Goal: Task Accomplishment & Management: Manage account settings

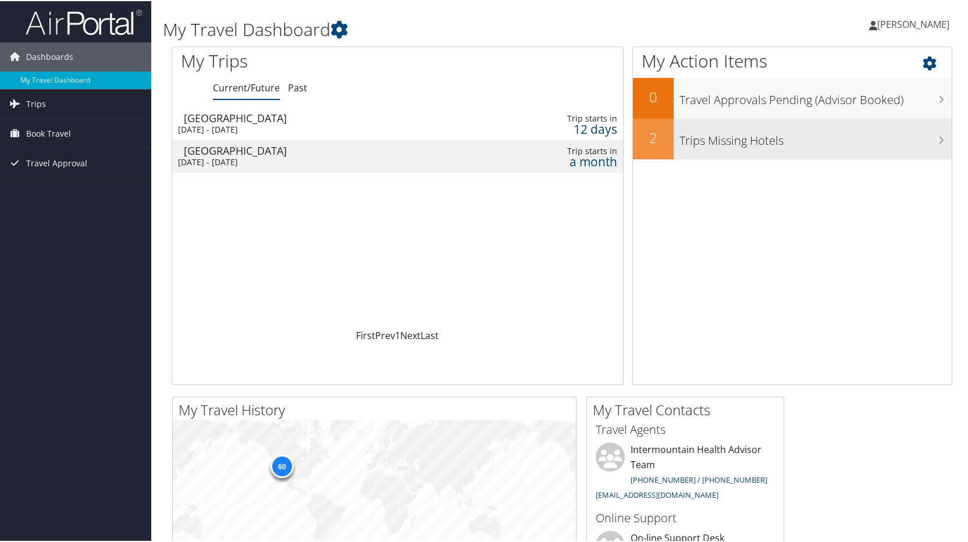
click at [870, 126] on h3 "Trips Missing Hotels" at bounding box center [815, 137] width 272 height 22
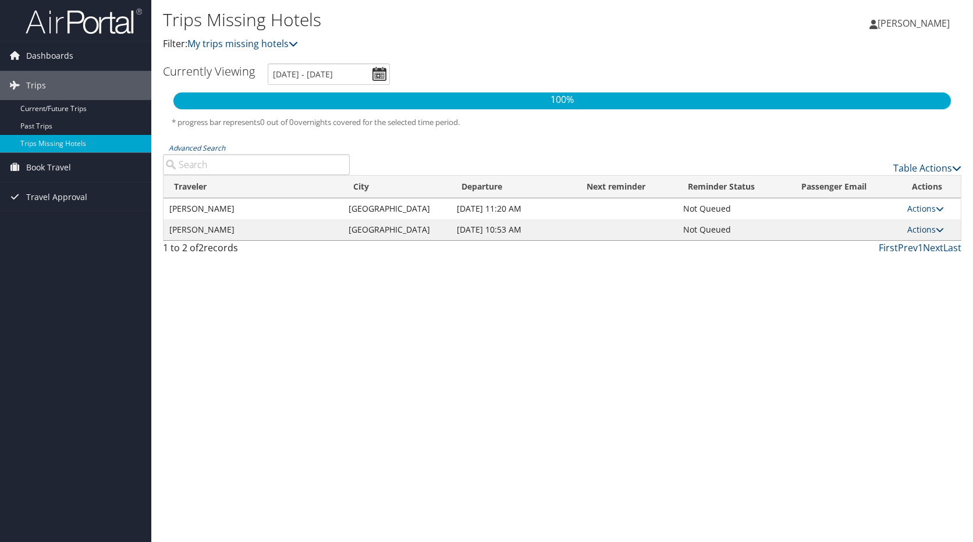
click at [939, 230] on icon at bounding box center [939, 230] width 8 height 8
click at [882, 288] on link "Attach Hotel" at bounding box center [899, 286] width 80 height 20
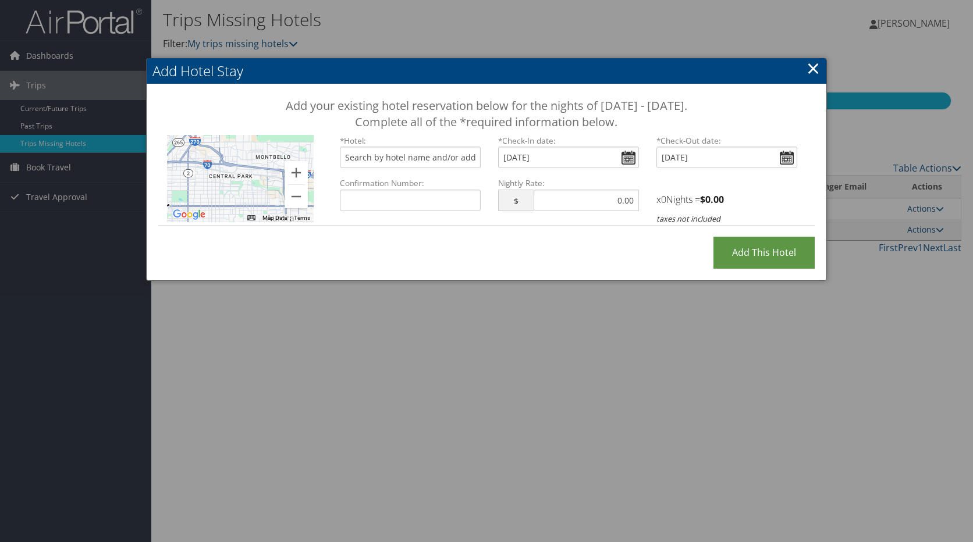
click at [810, 68] on link "×" at bounding box center [812, 67] width 13 height 23
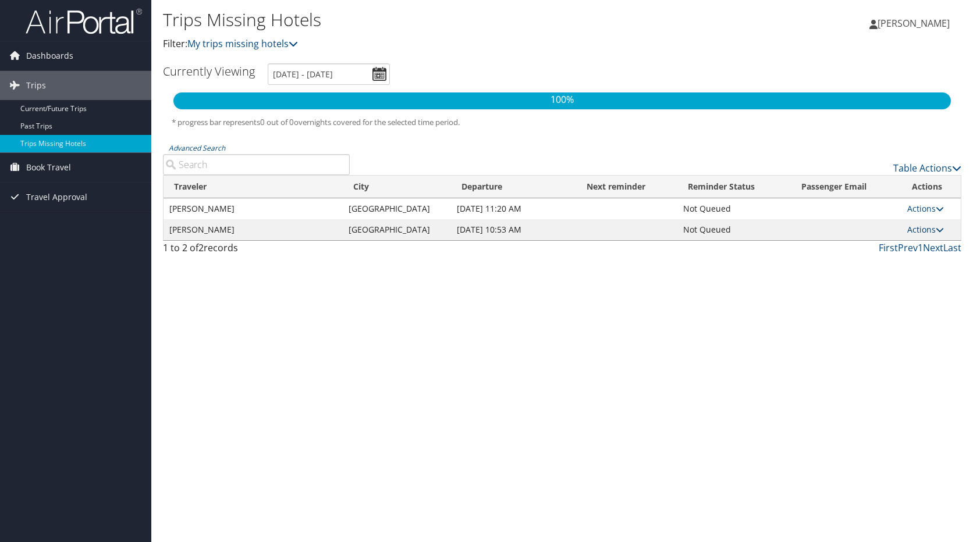
click at [911, 233] on link "Actions" at bounding box center [925, 229] width 37 height 11
click at [894, 285] on link "Attach Hotel" at bounding box center [899, 286] width 80 height 20
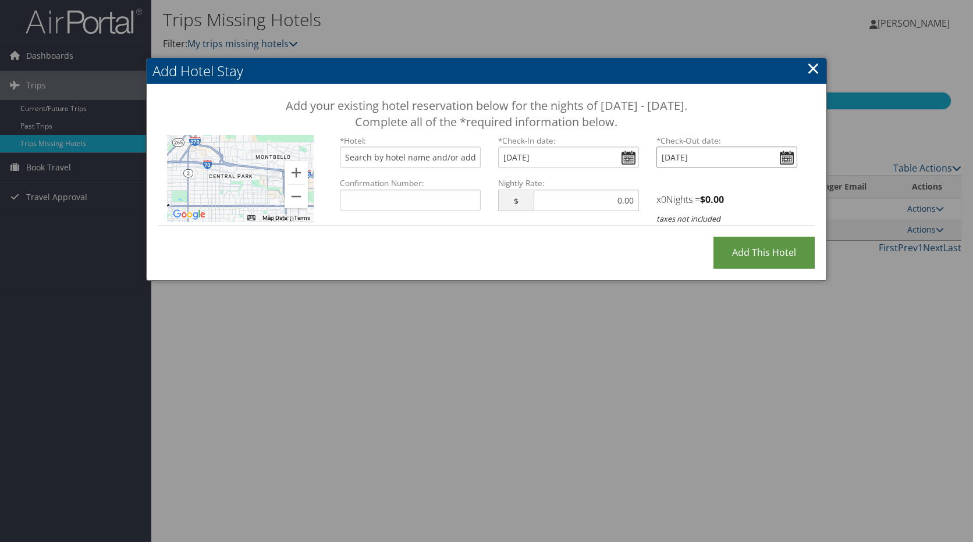
click at [786, 158] on input "Mon Nov 03, 2025" at bounding box center [726, 158] width 141 height 22
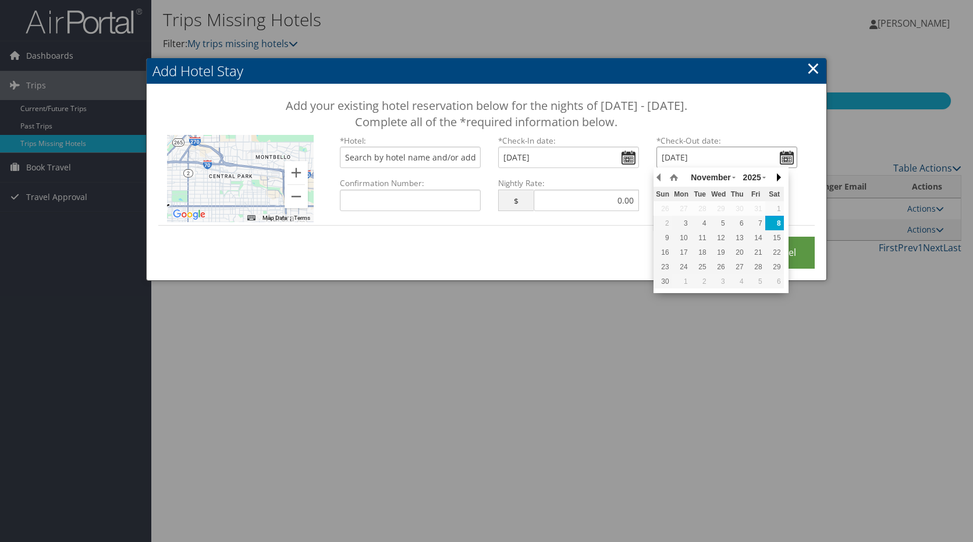
click at [774, 176] on button "button" at bounding box center [778, 177] width 12 height 17
click at [745, 223] on div "6" at bounding box center [737, 223] width 19 height 10
type input "Thu, Nov 06, 2025"
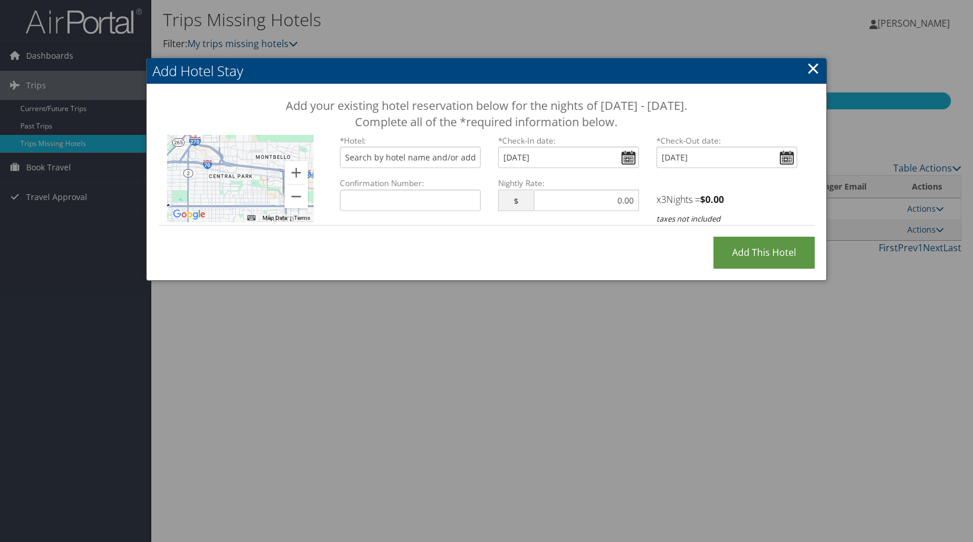
click at [816, 70] on link "×" at bounding box center [812, 67] width 13 height 23
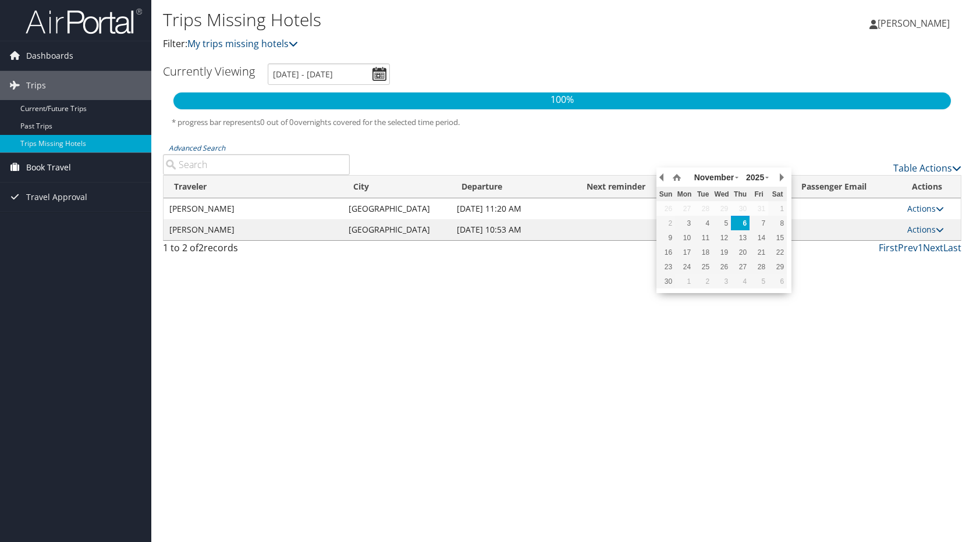
click at [63, 165] on span "Book Travel" at bounding box center [48, 167] width 45 height 29
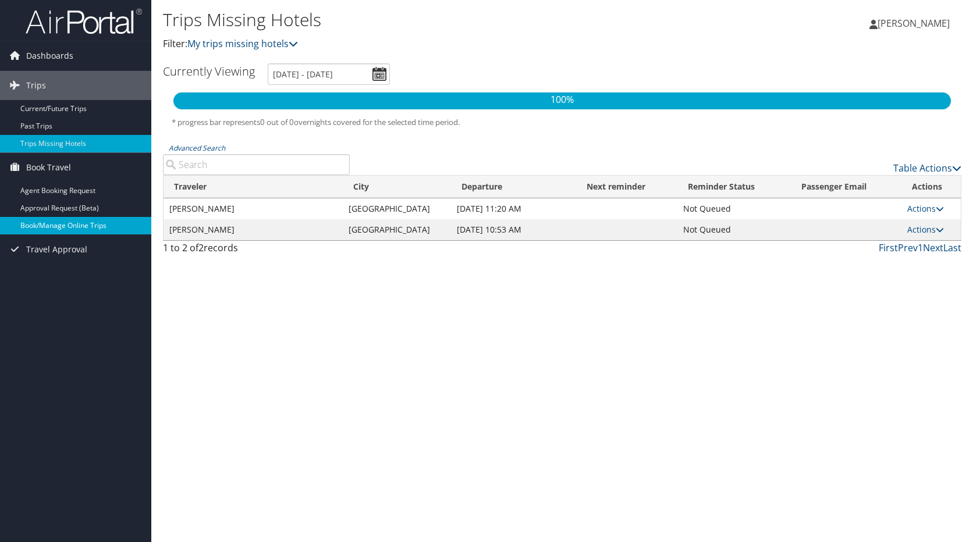
click at [68, 230] on link "Book/Manage Online Trips" at bounding box center [75, 225] width 151 height 17
